Goal: Task Accomplishment & Management: Complete application form

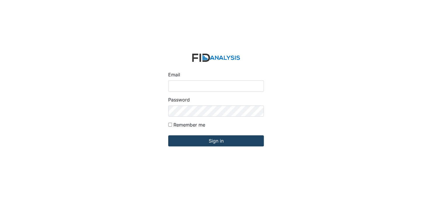
type input "[EMAIL_ADDRESS][DOMAIN_NAME]"
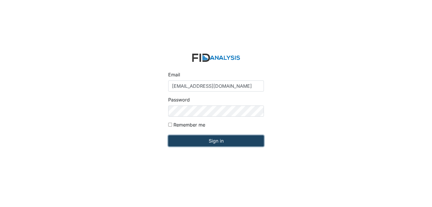
click at [224, 138] on input "Sign in" at bounding box center [216, 140] width 96 height 11
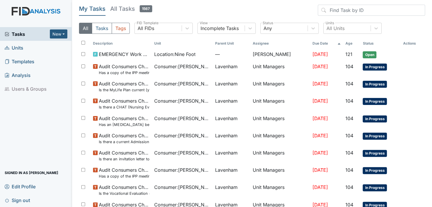
click at [18, 46] on span "Units" at bounding box center [14, 47] width 19 height 9
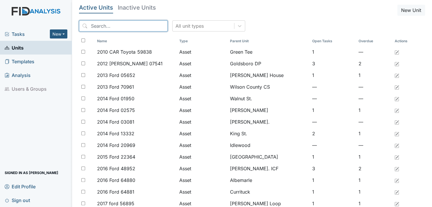
click at [141, 26] on input "search" at bounding box center [123, 25] width 89 height 11
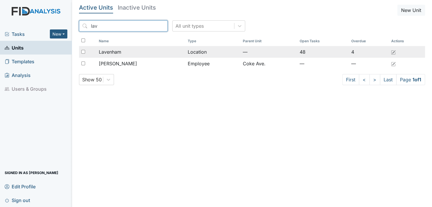
type input "lav"
click at [110, 51] on span "Lavenham" at bounding box center [110, 51] width 22 height 7
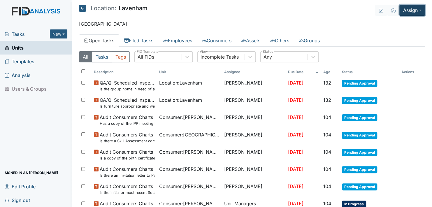
click at [417, 9] on button "Assign" at bounding box center [413, 10] width 26 height 11
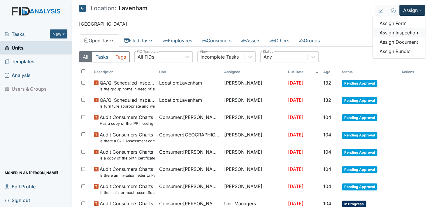
click at [401, 31] on link "Assign Inspection" at bounding box center [399, 32] width 53 height 9
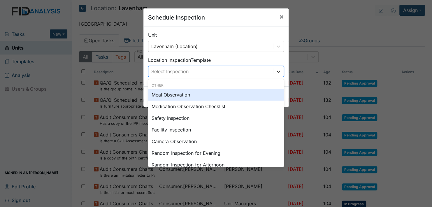
click at [277, 69] on icon at bounding box center [279, 72] width 6 height 6
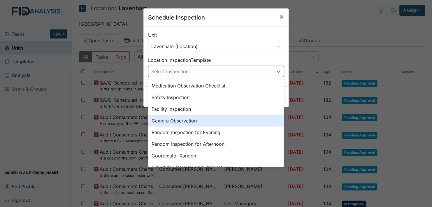
scroll to position [29, 0]
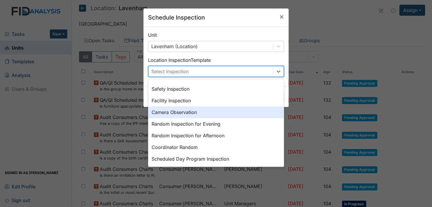
click at [174, 110] on div "Camera Observation" at bounding box center [216, 112] width 136 height 12
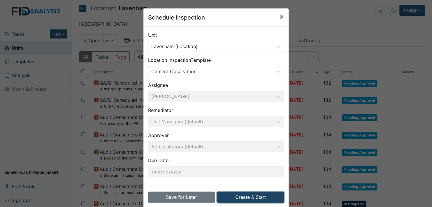
click at [244, 197] on button "Create & Start" at bounding box center [250, 197] width 67 height 11
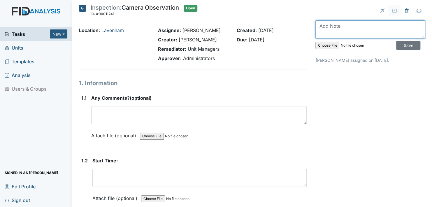
click at [327, 34] on textarea at bounding box center [371, 29] width 110 height 18
type textarea "This camera observation was done 9/3/25 on 1st shift."
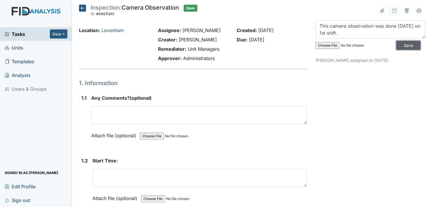
click at [401, 43] on input "Save" at bounding box center [408, 45] width 24 height 9
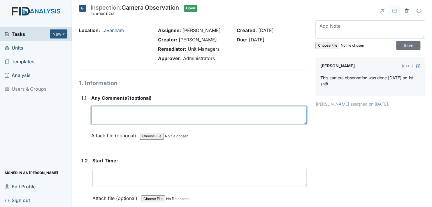
click at [101, 120] on textarea at bounding box center [199, 115] width 216 height 18
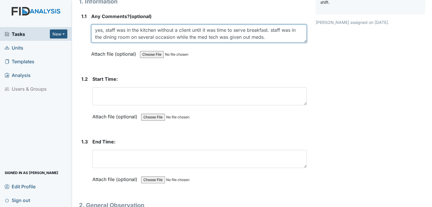
scroll to position [88, 0]
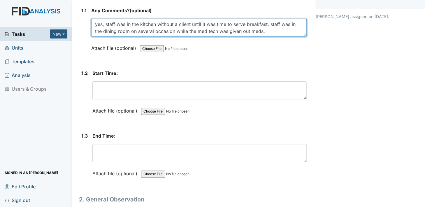
type textarea "yes, staff was in the kitchen without a client until it was time to serve break…"
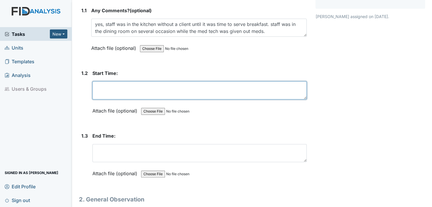
click at [101, 91] on textarea at bounding box center [199, 90] width 214 height 18
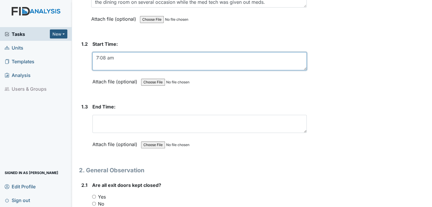
scroll to position [146, 0]
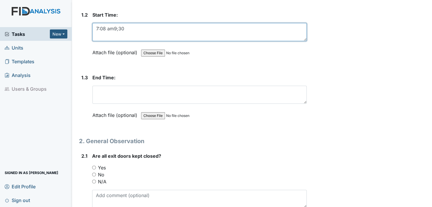
type textarea "7:08 am9;30"
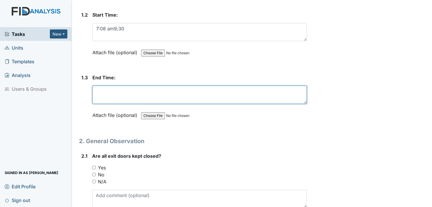
click at [101, 97] on textarea at bounding box center [199, 95] width 214 height 18
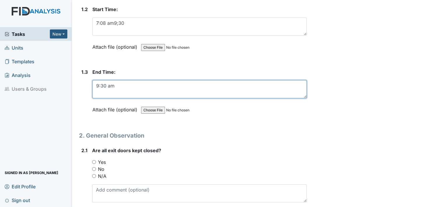
scroll to position [117, 0]
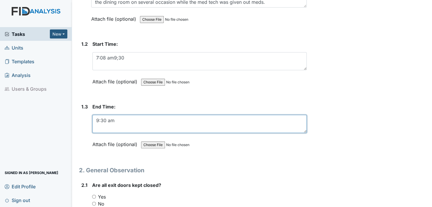
type textarea "9:30 am"
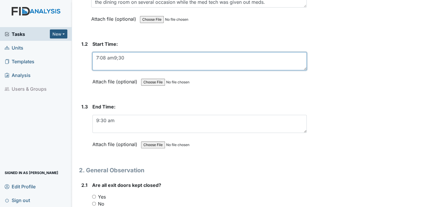
click at [124, 56] on textarea "7:08 am9;30" at bounding box center [199, 61] width 214 height 18
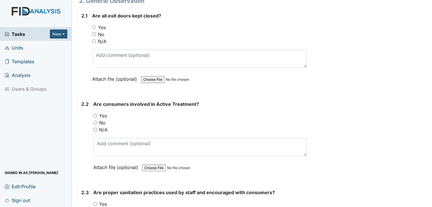
scroll to position [292, 0]
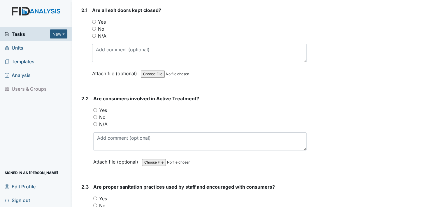
type textarea "7:08 am"
click at [94, 20] on input "Yes" at bounding box center [94, 22] width 4 height 4
radio input "true"
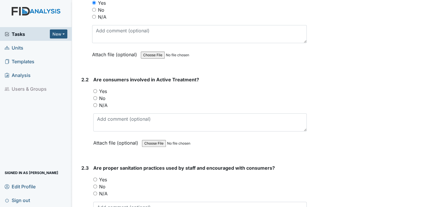
scroll to position [321, 0]
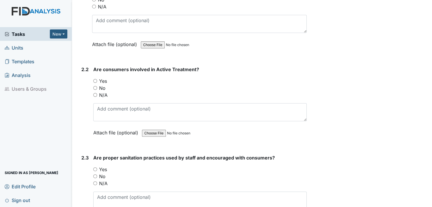
click at [95, 86] on input "No" at bounding box center [95, 88] width 4 height 4
radio input "true"
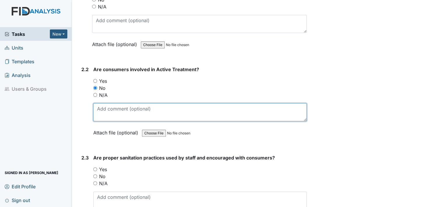
click at [101, 113] on textarea at bounding box center [200, 112] width 214 height 18
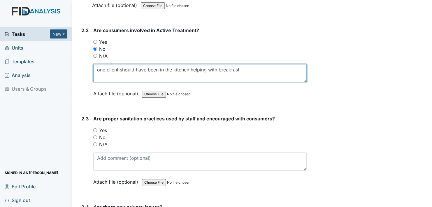
scroll to position [350, 0]
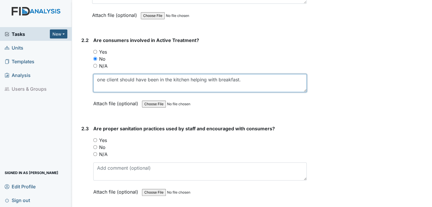
type textarea "one client should have been in the kitchen helping with breakfast."
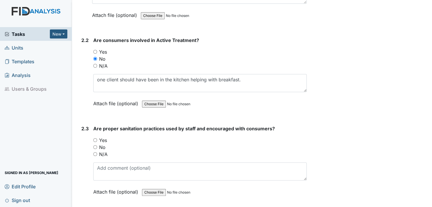
click at [106, 102] on label "Attach file (optional)" at bounding box center [116, 102] width 47 height 10
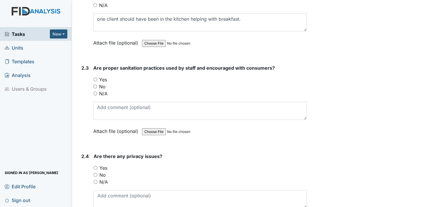
scroll to position [438, 0]
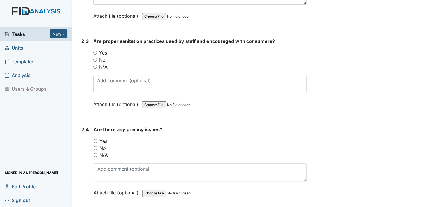
click at [96, 51] on input "Yes" at bounding box center [95, 53] width 4 height 4
radio input "true"
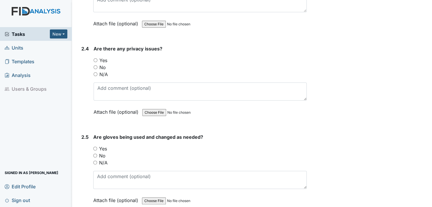
scroll to position [525, 0]
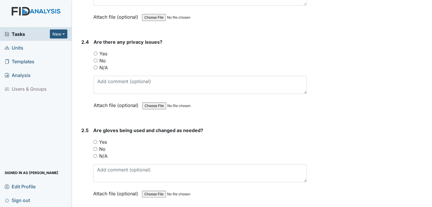
click at [97, 59] on input "No" at bounding box center [96, 61] width 4 height 4
radio input "true"
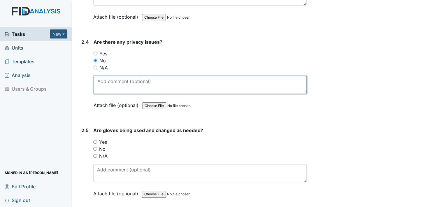
click at [102, 84] on textarea at bounding box center [200, 85] width 213 height 18
type textarea "none noted"
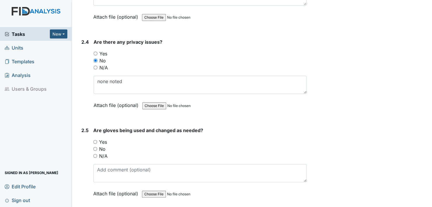
click at [102, 102] on label "Attach file (optional)" at bounding box center [117, 104] width 47 height 10
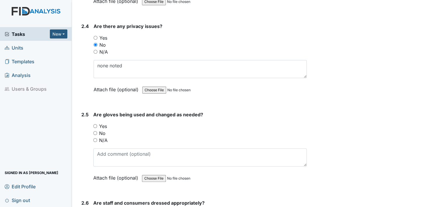
scroll to position [583, 0]
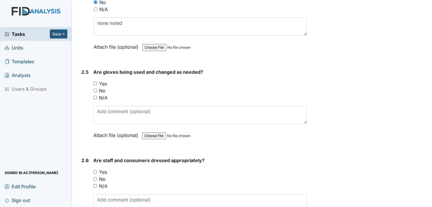
click at [95, 82] on input "Yes" at bounding box center [95, 84] width 4 height 4
radio input "true"
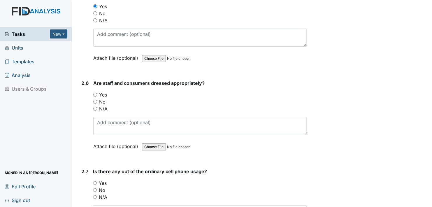
scroll to position [671, 0]
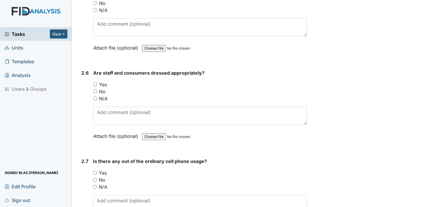
click at [97, 83] on input "Yes" at bounding box center [95, 85] width 4 height 4
radio input "true"
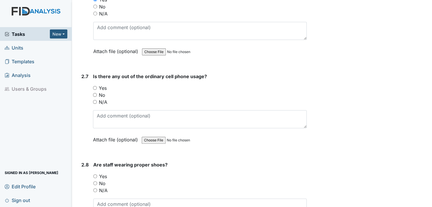
scroll to position [758, 0]
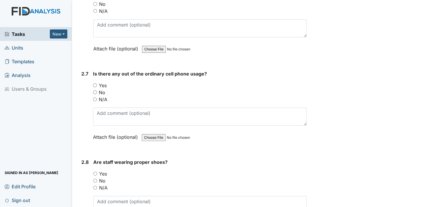
drag, startPoint x: 95, startPoint y: 82, endPoint x: 104, endPoint y: 97, distance: 18.2
click at [96, 83] on input "Yes" at bounding box center [95, 85] width 4 height 4
radio input "true"
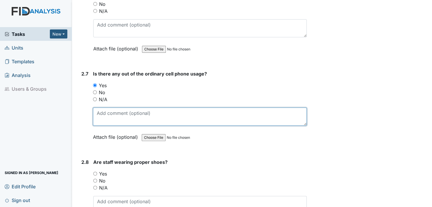
click at [102, 118] on textarea at bounding box center [200, 117] width 214 height 18
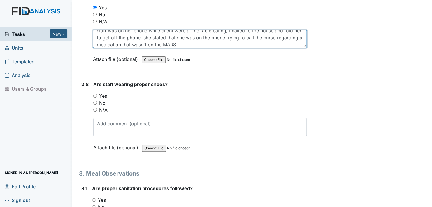
scroll to position [846, 0]
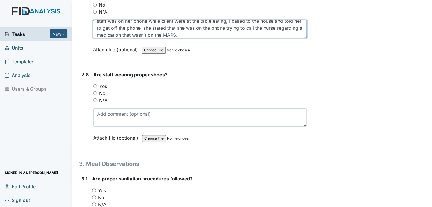
type textarea "staff was on her phone while client were at the table eating, I called to the h…"
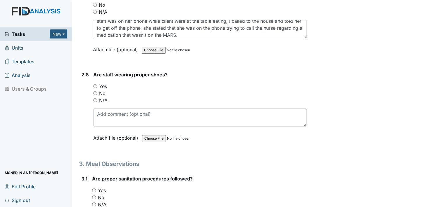
click at [97, 46] on label "Attach file (optional)" at bounding box center [116, 48] width 47 height 10
click at [94, 84] on input "Yes" at bounding box center [95, 86] width 4 height 4
radio input "true"
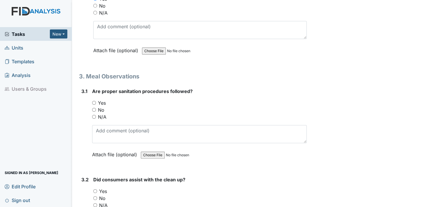
scroll to position [963, 0]
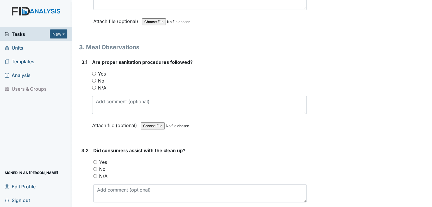
click at [93, 72] on input "Yes" at bounding box center [94, 74] width 4 height 4
radio input "true"
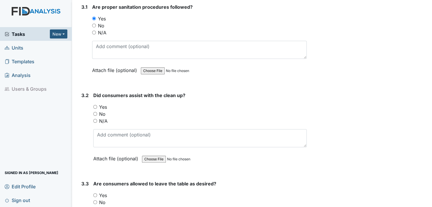
scroll to position [1021, 0]
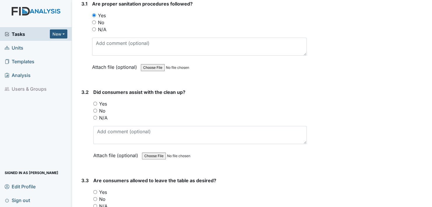
click at [95, 102] on input "Yes" at bounding box center [95, 104] width 4 height 4
radio input "true"
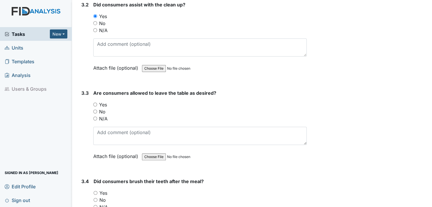
scroll to position [1138, 0]
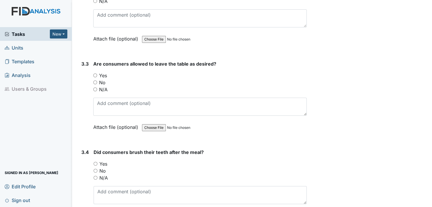
click at [96, 74] on input "Yes" at bounding box center [95, 76] width 4 height 4
radio input "true"
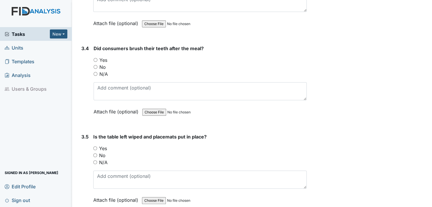
scroll to position [1254, 0]
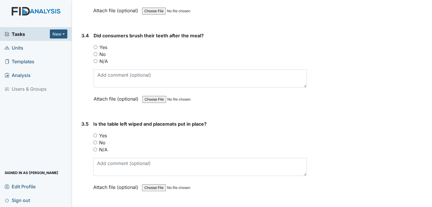
click at [96, 45] on input "Yes" at bounding box center [96, 47] width 4 height 4
radio input "true"
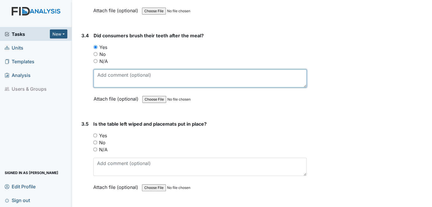
click at [98, 75] on textarea at bounding box center [200, 78] width 213 height 18
click at [123, 79] on textarea "the client was told instead of one staff going down with them to the bathroom t…" at bounding box center [200, 78] width 213 height 18
click at [127, 69] on textarea "the client was told instead of one staff going down with them to the bathroom t…" at bounding box center [200, 78] width 213 height 18
click at [138, 70] on textarea "the client was told instead of one staff going down with them to the bathroom t…" at bounding box center [200, 78] width 213 height 18
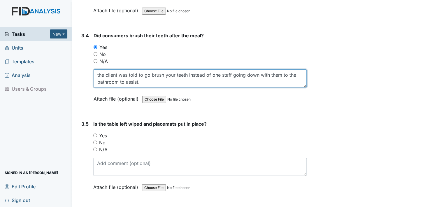
type textarea "the client was told to go brush your teeth instead of one staff going down with…"
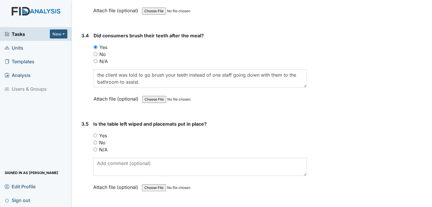
click at [97, 93] on label "Attach file (optional)" at bounding box center [117, 97] width 47 height 10
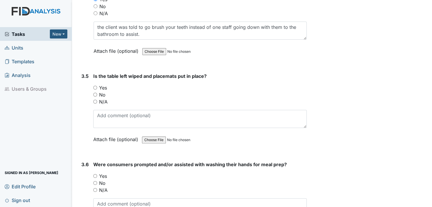
scroll to position [1313, 0]
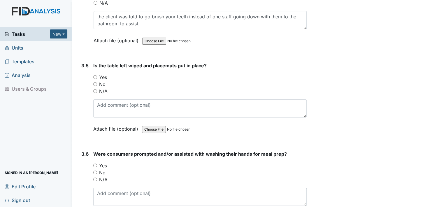
click at [96, 75] on input "Yes" at bounding box center [95, 77] width 4 height 4
radio input "true"
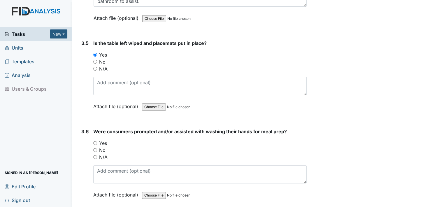
scroll to position [1371, 0]
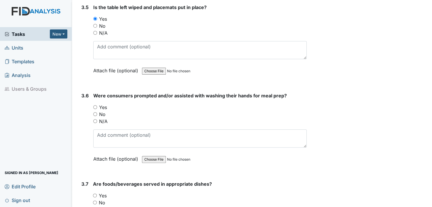
click at [94, 105] on input "Yes" at bounding box center [95, 107] width 4 height 4
radio input "true"
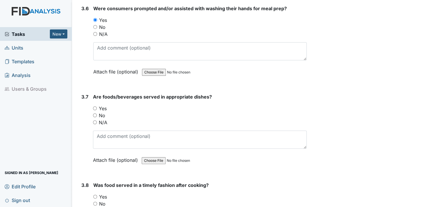
scroll to position [1459, 0]
click at [94, 106] on input "Yes" at bounding box center [95, 108] width 4 height 4
radio input "true"
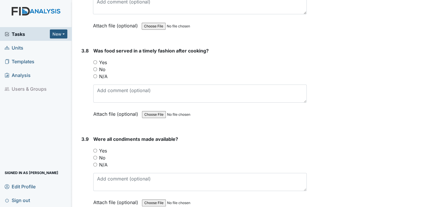
scroll to position [1604, 0]
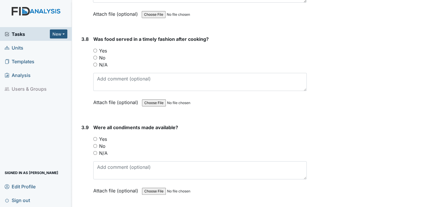
click at [96, 49] on input "Yes" at bounding box center [95, 51] width 4 height 4
radio input "true"
click at [96, 137] on input "Yes" at bounding box center [95, 139] width 4 height 4
radio input "true"
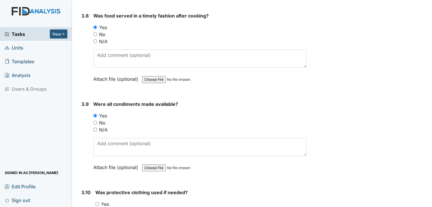
scroll to position [1692, 0]
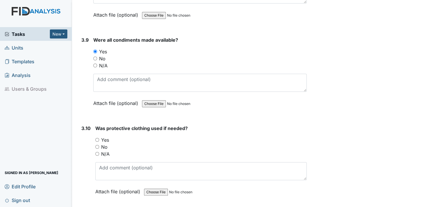
click at [97, 138] on input "Yes" at bounding box center [97, 140] width 4 height 4
radio input "true"
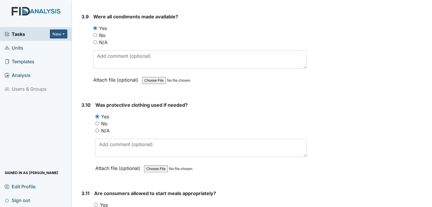
scroll to position [1779, 0]
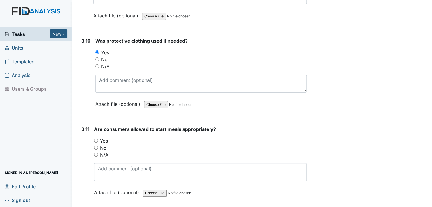
click at [97, 139] on input "Yes" at bounding box center [96, 141] width 4 height 4
radio input "true"
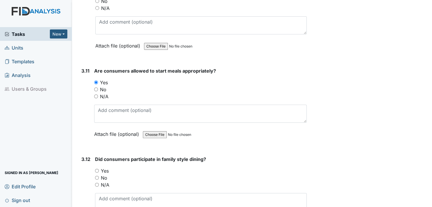
scroll to position [1896, 0]
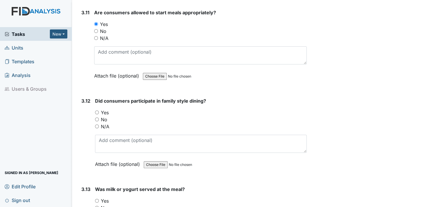
click at [97, 111] on input "Yes" at bounding box center [97, 113] width 4 height 4
radio input "true"
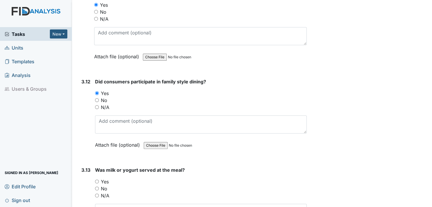
scroll to position [1925, 0]
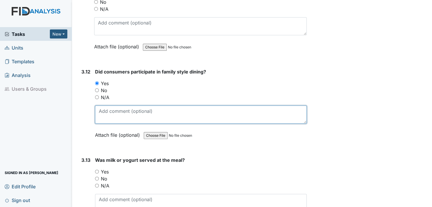
click at [101, 112] on textarea at bounding box center [201, 115] width 212 height 18
type textarea "staff did not allow them to serve everything individually themself."
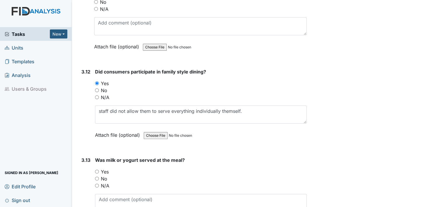
click at [102, 128] on label "Attach file (optional)" at bounding box center [118, 133] width 47 height 10
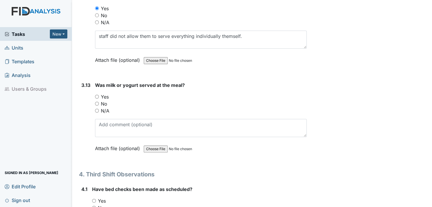
scroll to position [2013, 0]
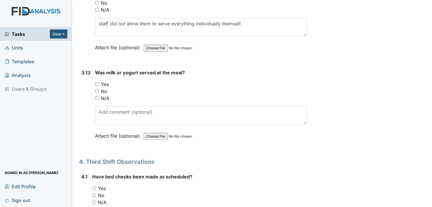
click at [96, 82] on input "Yes" at bounding box center [97, 84] width 4 height 4
radio input "true"
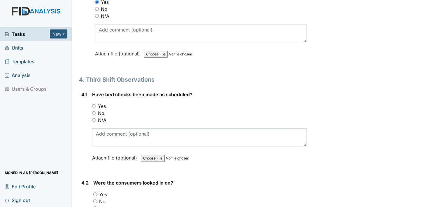
scroll to position [2100, 0]
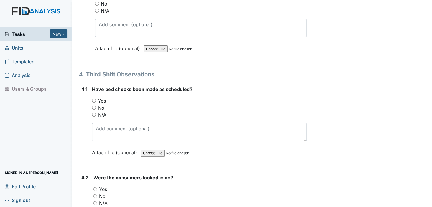
click at [94, 99] on input "Yes" at bounding box center [94, 101] width 4 height 4
radio input "true"
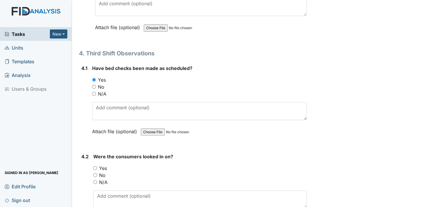
scroll to position [2159, 0]
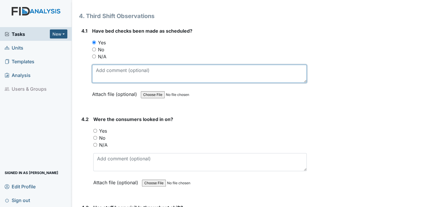
click at [102, 71] on textarea at bounding box center [199, 74] width 215 height 18
type textarea "according to the night report all bed checks was done."
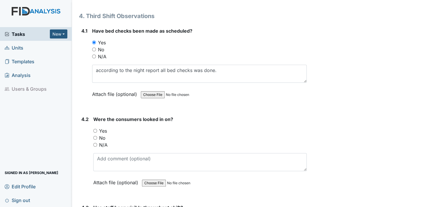
click at [97, 88] on label "Attach file (optional)" at bounding box center [115, 93] width 47 height 10
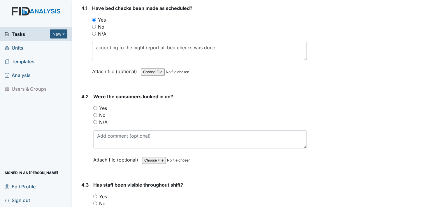
scroll to position [2217, 0]
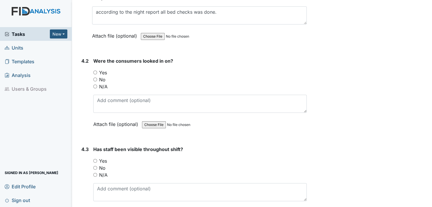
click at [94, 71] on input "Yes" at bounding box center [95, 73] width 4 height 4
radio input "true"
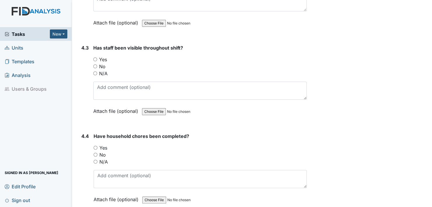
scroll to position [2334, 0]
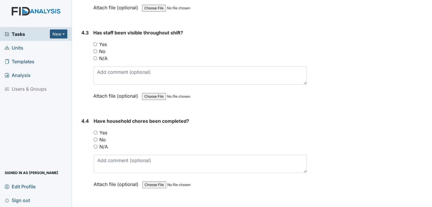
click at [94, 42] on input "Yes" at bounding box center [95, 44] width 4 height 4
radio input "true"
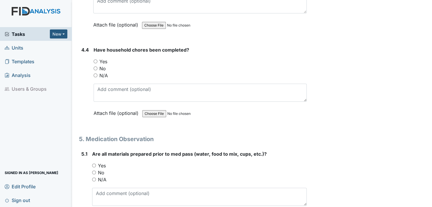
scroll to position [2421, 0]
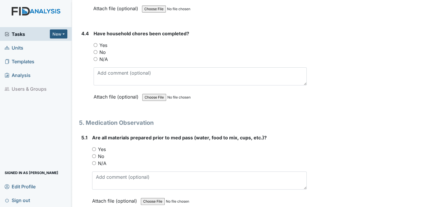
click at [95, 43] on input "Yes" at bounding box center [96, 45] width 4 height 4
radio input "true"
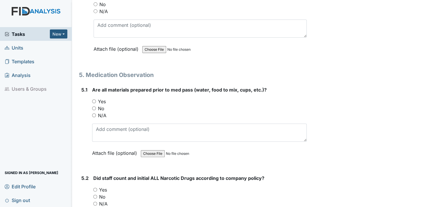
scroll to position [2480, 0]
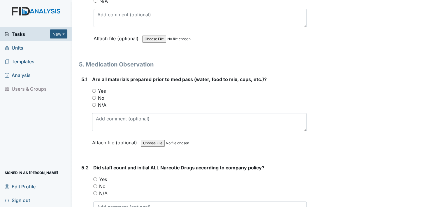
click at [92, 89] on input "Yes" at bounding box center [94, 91] width 4 height 4
radio input "true"
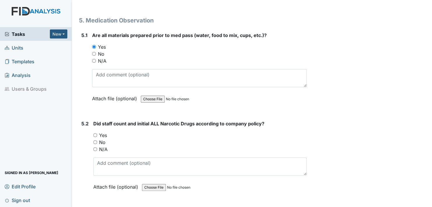
scroll to position [2567, 0]
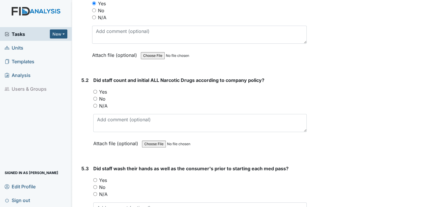
click at [94, 90] on input "Yes" at bounding box center [95, 92] width 4 height 4
radio input "true"
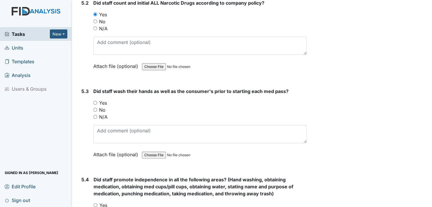
scroll to position [2655, 0]
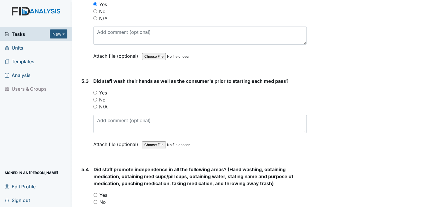
click at [95, 91] on input "Yes" at bounding box center [95, 93] width 4 height 4
radio input "true"
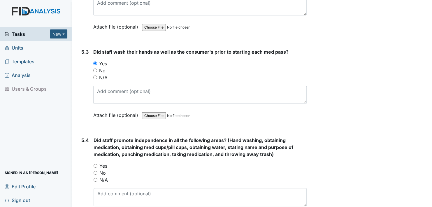
click at [95, 164] on input "Yes" at bounding box center [96, 166] width 4 height 4
radio input "true"
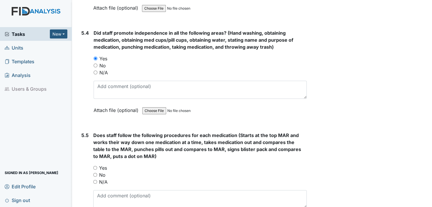
scroll to position [2800, 0]
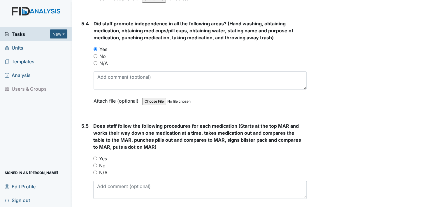
click at [95, 157] on input "Yes" at bounding box center [95, 159] width 4 height 4
radio input "true"
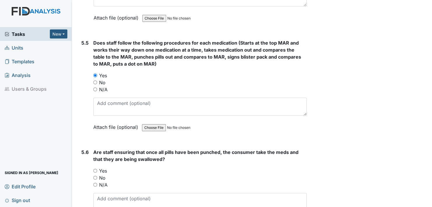
scroll to position [2888, 0]
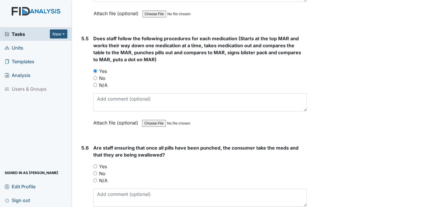
click at [95, 165] on input "Yes" at bounding box center [95, 167] width 4 height 4
radio input "true"
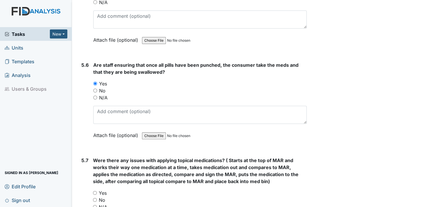
scroll to position [2975, 0]
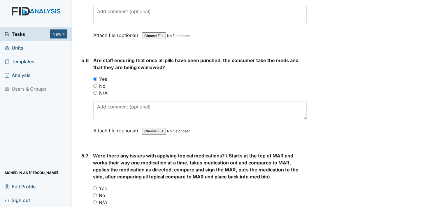
click at [94, 186] on input "Yes" at bounding box center [95, 188] width 4 height 4
radio input "true"
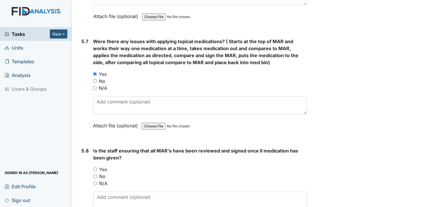
scroll to position [3121, 0]
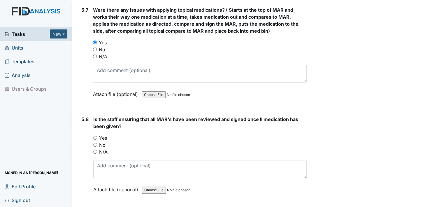
click at [95, 136] on input "Yes" at bounding box center [95, 138] width 4 height 4
radio input "true"
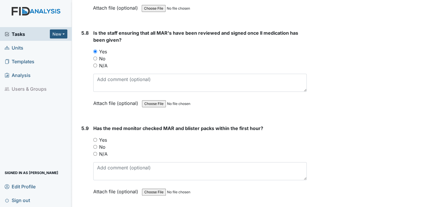
scroll to position [3209, 0]
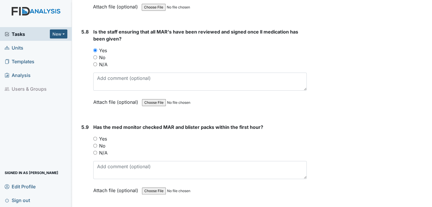
click at [94, 137] on input "Yes" at bounding box center [95, 139] width 4 height 4
radio input "true"
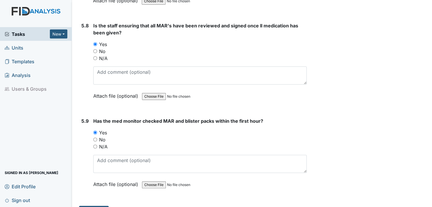
scroll to position [3218, 0]
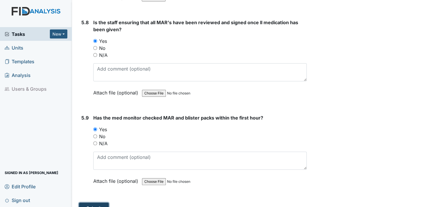
click at [96, 203] on button "Submit" at bounding box center [94, 208] width 30 height 11
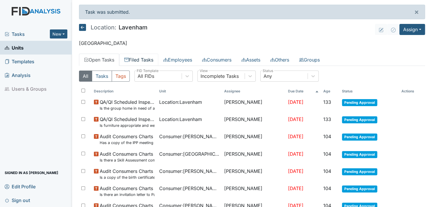
click at [146, 59] on link "Filed Tasks" at bounding box center [138, 60] width 39 height 12
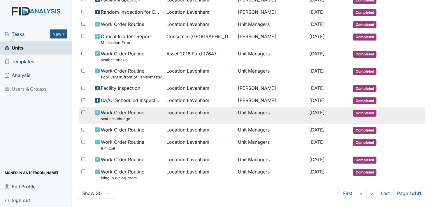
scroll to position [326, 0]
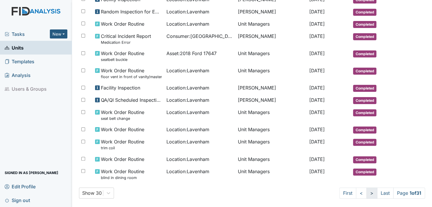
click at [367, 188] on link ">" at bounding box center [372, 193] width 11 height 11
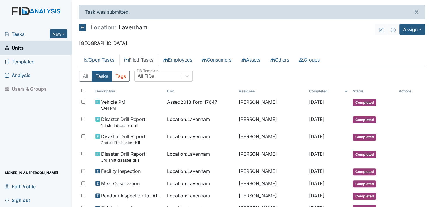
scroll to position [0, 0]
click at [137, 58] on link "Filed Tasks" at bounding box center [138, 60] width 39 height 12
click at [146, 57] on link "Filed Tasks" at bounding box center [138, 60] width 39 height 12
click at [188, 59] on link "Employees" at bounding box center [177, 60] width 39 height 12
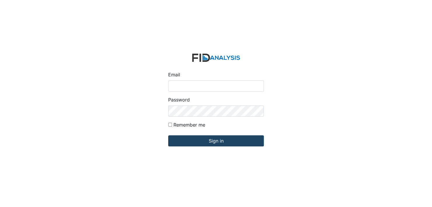
type input "[EMAIL_ADDRESS][DOMAIN_NAME]"
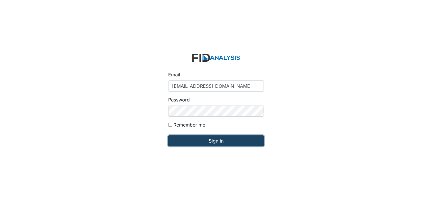
click at [214, 141] on input "Sign in" at bounding box center [216, 140] width 96 height 11
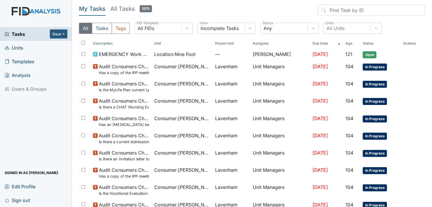
click at [17, 48] on span "Units" at bounding box center [14, 47] width 19 height 9
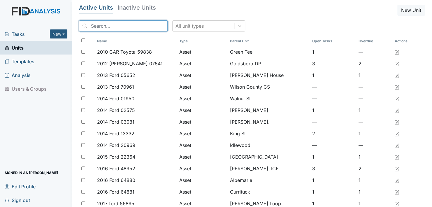
click at [113, 25] on input "search" at bounding box center [123, 25] width 89 height 11
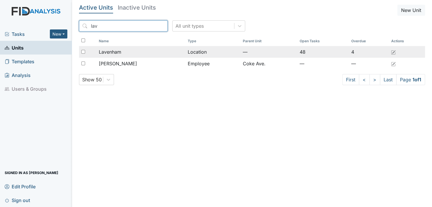
type input "lav"
click at [114, 48] on span "Lavenham" at bounding box center [110, 51] width 22 height 7
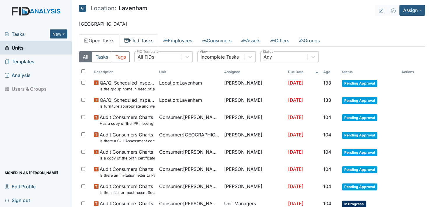
click at [146, 38] on link "Filed Tasks" at bounding box center [138, 40] width 39 height 12
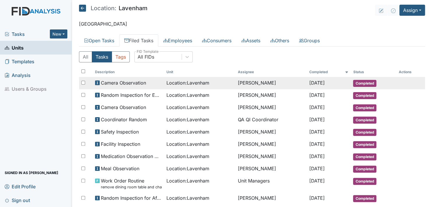
click at [364, 81] on span "Completed" at bounding box center [364, 83] width 23 height 7
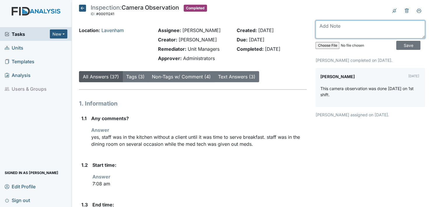
click at [352, 26] on textarea at bounding box center [371, 29] width 110 height 18
click at [321, 34] on textarea at bounding box center [371, 29] width 110 height 18
type textarea "Also want to add the staff was eating during med pass and while cooking breakfa…"
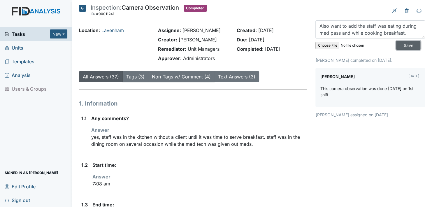
click at [402, 44] on input "Save" at bounding box center [408, 45] width 24 height 9
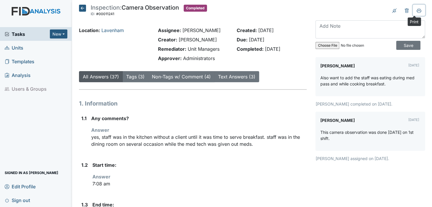
click at [417, 10] on icon at bounding box center [419, 10] width 5 height 5
